Goal: Check status

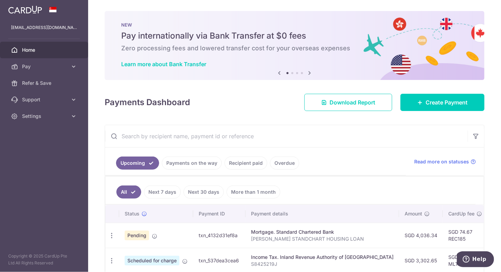
scroll to position [69, 0]
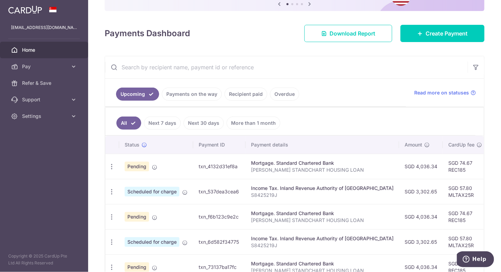
click at [332, 163] on div "Mortgage. Standard Chartered Bank" at bounding box center [322, 162] width 143 height 7
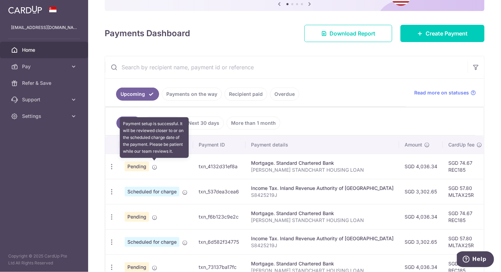
click at [156, 166] on icon at bounding box center [155, 167] width 6 height 6
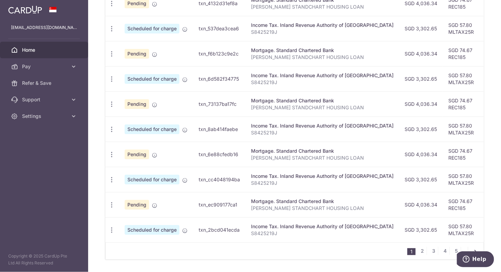
scroll to position [241, 0]
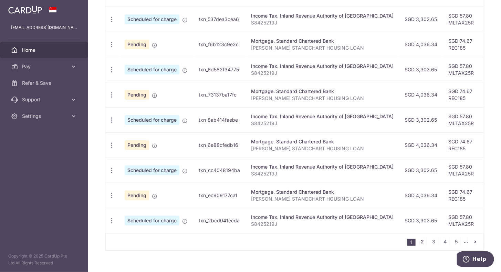
click at [423, 241] on link "2" at bounding box center [422, 241] width 8 height 8
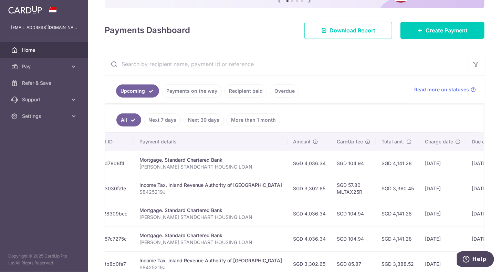
scroll to position [0, 161]
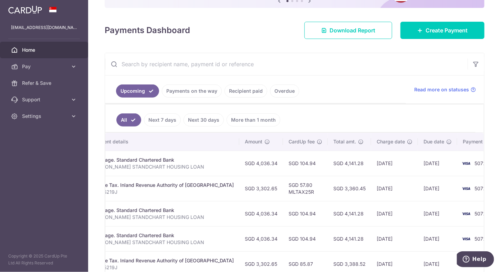
drag, startPoint x: 409, startPoint y: 179, endPoint x: 501, endPoint y: 172, distance: 92.2
click at [501, 172] on html "[EMAIL_ADDRESS][DOMAIN_NAME] Home Pay Payments Recipients Cards Refer & Save Su…" at bounding box center [250, 136] width 501 height 272
click at [418, 185] on td "[DATE]" at bounding box center [437, 188] width 39 height 25
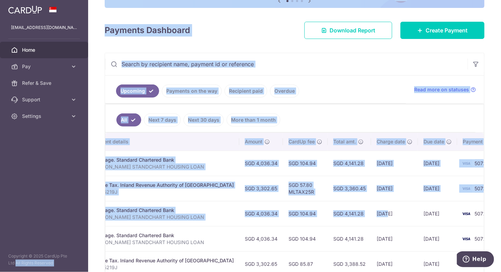
scroll to position [0, 0]
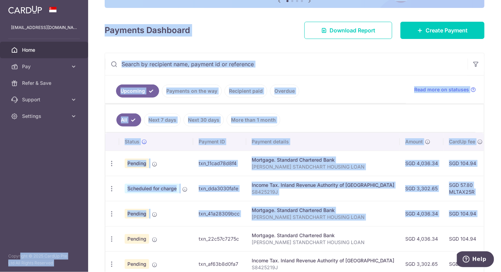
drag, startPoint x: 360, startPoint y: 222, endPoint x: -1, endPoint y: 240, distance: 361.7
click at [0, 240] on html "[EMAIL_ADDRESS][DOMAIN_NAME] Home Pay Payments Recipients Cards Refer & Save Su…" at bounding box center [250, 136] width 501 height 272
click at [349, 121] on ul "All Next 7 days Next 30 days More than 1 month" at bounding box center [290, 118] width 370 height 28
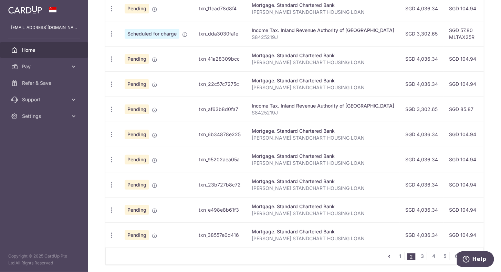
scroll to position [252, 0]
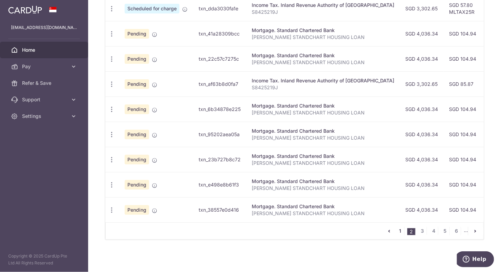
click at [398, 229] on link "1" at bounding box center [400, 231] width 8 height 8
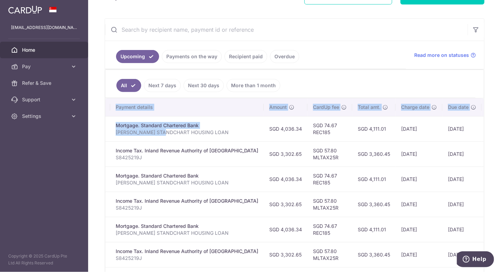
scroll to position [0, 160]
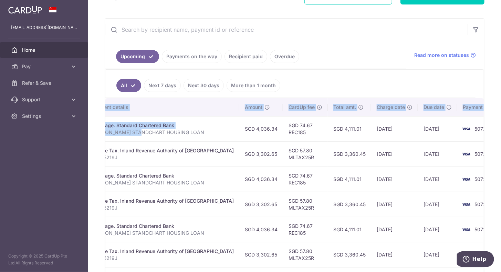
drag, startPoint x: 300, startPoint y: 126, endPoint x: 502, endPoint y: 126, distance: 202.2
click at [501, 126] on html "[EMAIL_ADDRESS][DOMAIN_NAME] Home Pay Payments Recipients Cards Refer & Save Su…" at bounding box center [250, 136] width 501 height 272
click at [418, 127] on td "[DATE]" at bounding box center [437, 128] width 39 height 25
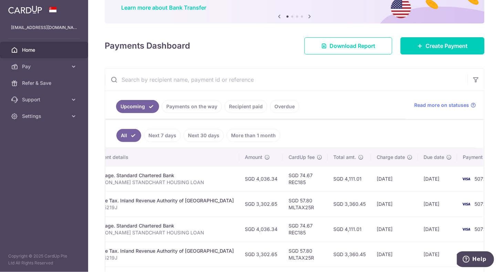
scroll to position [0, 0]
